Goal: Navigation & Orientation: Go to known website

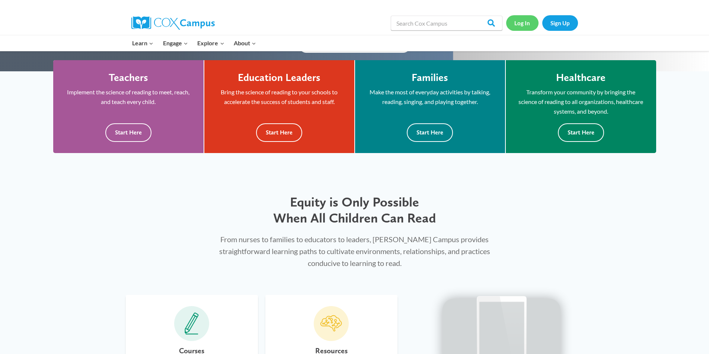
scroll to position [229, 0]
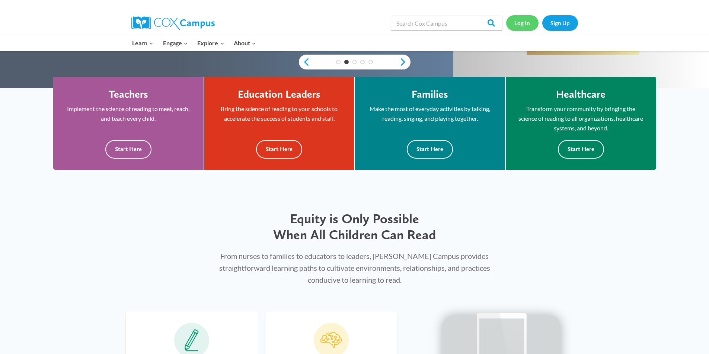
click at [522, 22] on link "Log In" at bounding box center [522, 22] width 32 height 15
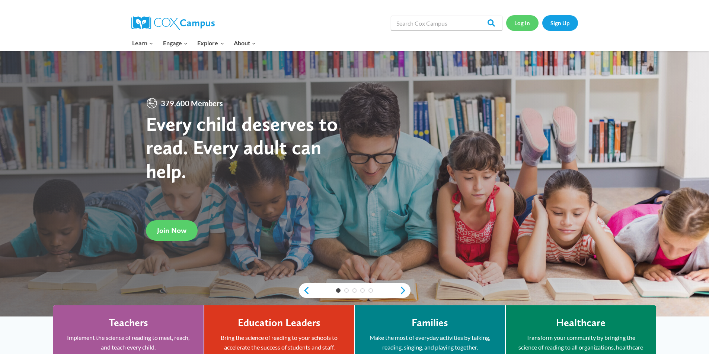
click at [521, 24] on link "Log In" at bounding box center [522, 22] width 32 height 15
